Goal: Information Seeking & Learning: Learn about a topic

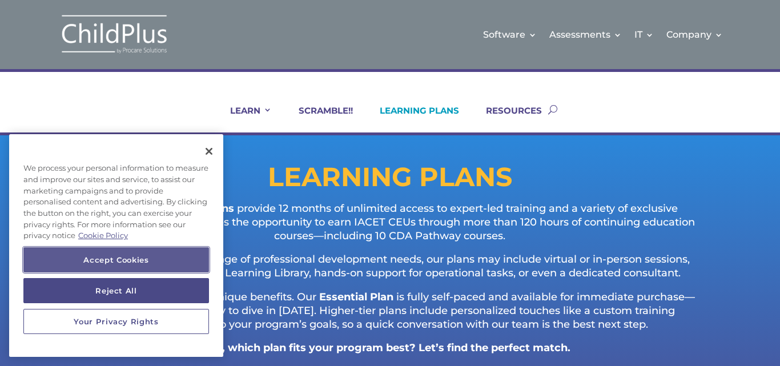
click at [134, 260] on button "Accept Cookies" at bounding box center [116, 259] width 186 height 25
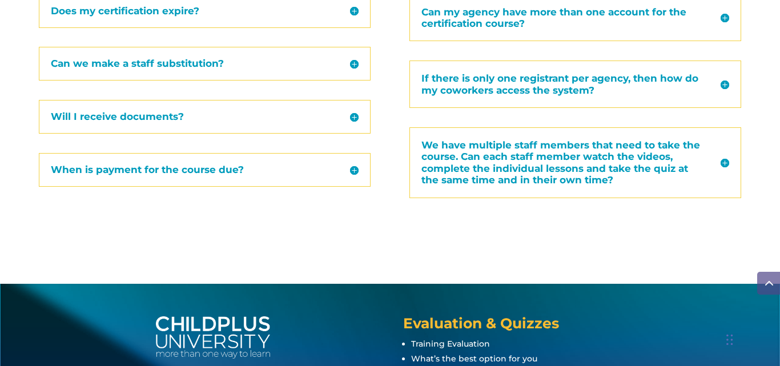
scroll to position [1456, 0]
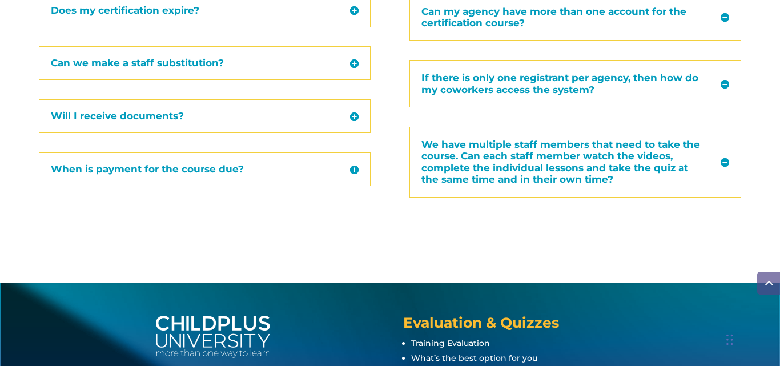
click at [153, 166] on h5 "When is payment for the course due?" at bounding box center [205, 169] width 308 height 10
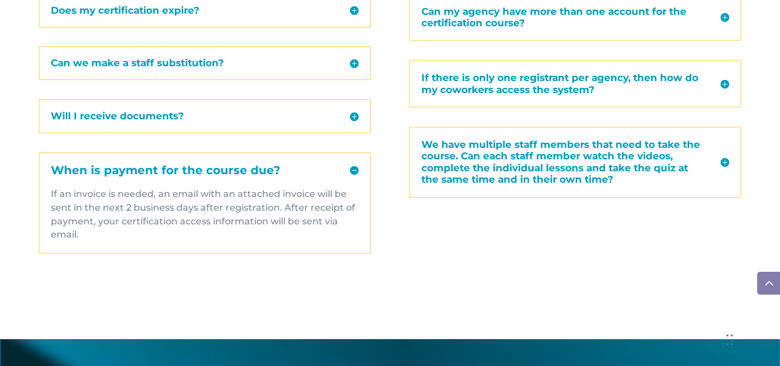
click at [485, 159] on h5 "We have multiple staff members that need to take the course. Can each staff mem…" at bounding box center [575, 162] width 308 height 47
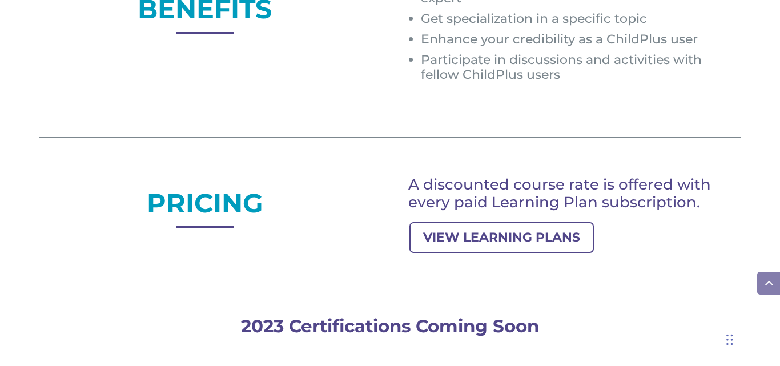
scroll to position [907, 0]
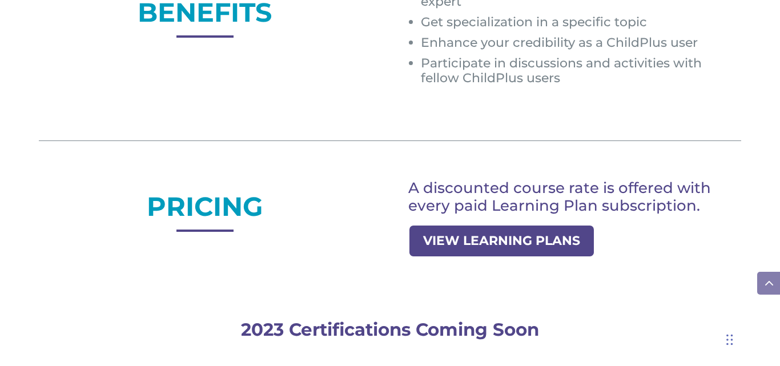
click at [528, 245] on link "VIEW LEARNING PLANS" at bounding box center [501, 240] width 184 height 31
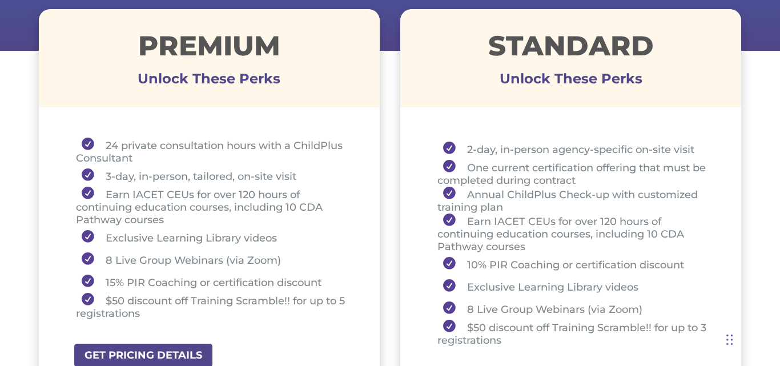
scroll to position [428, 0]
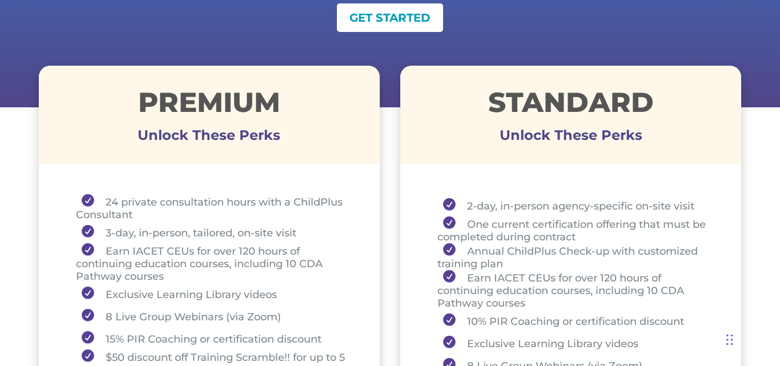
scroll to position [343, 0]
